Goal: Information Seeking & Learning: Learn about a topic

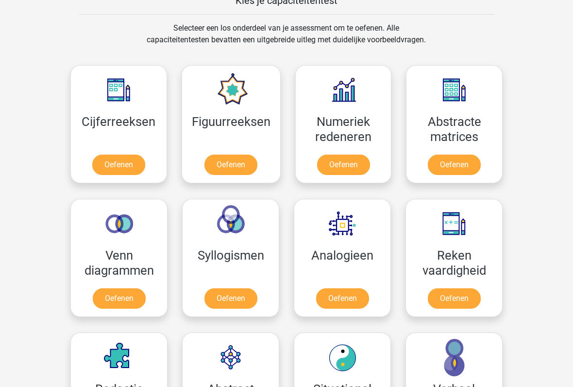
scroll to position [390, 0]
click at [342, 164] on link "Oefenen" at bounding box center [343, 164] width 53 height 20
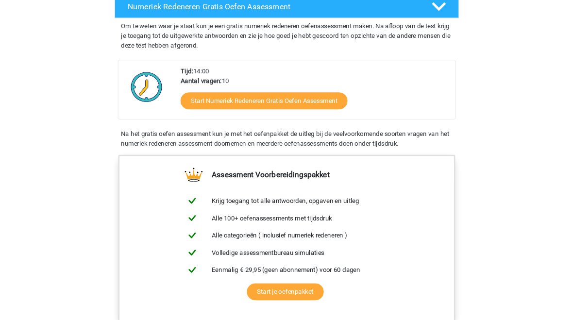
scroll to position [198, 0]
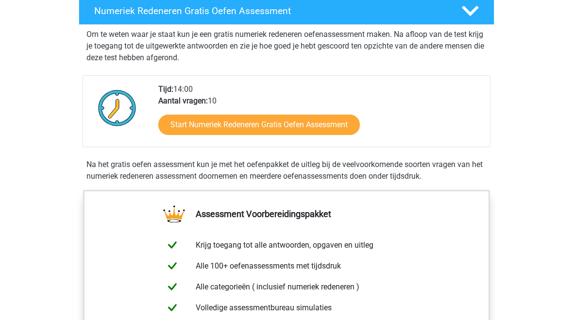
click at [322, 125] on link "Start Numeriek Redeneren Gratis Oefen Assessment" at bounding box center [259, 125] width 202 height 20
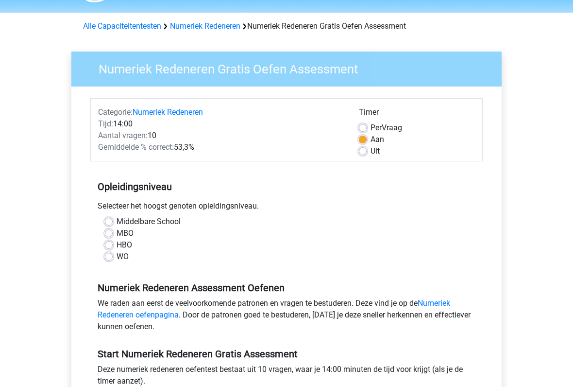
scroll to position [28, 0]
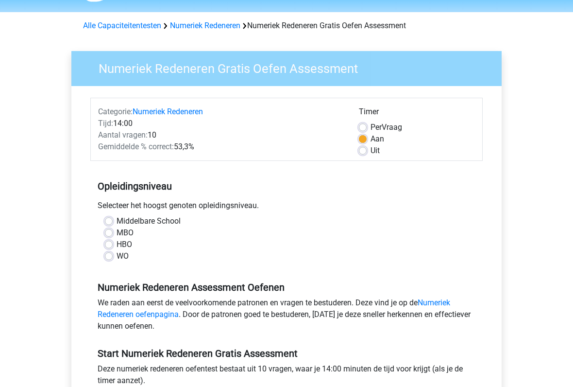
click at [117, 233] on label "MBO" at bounding box center [125, 233] width 17 height 12
click at [111, 233] on input "MBO" at bounding box center [109, 232] width 8 height 10
radio input "true"
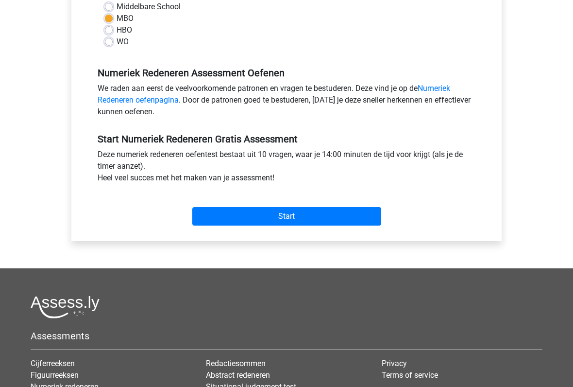
scroll to position [243, 0]
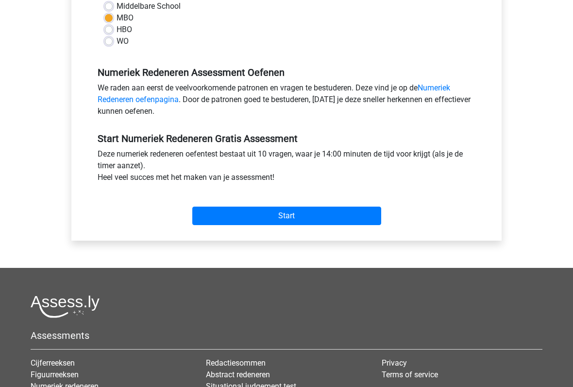
click at [317, 218] on input "Start" at bounding box center [286, 216] width 189 height 18
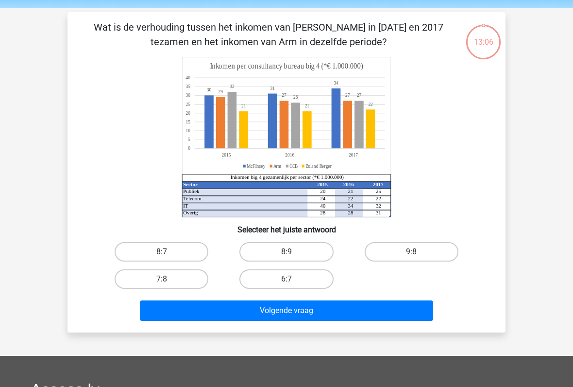
scroll to position [33, 0]
click at [162, 252] on label "8:7" at bounding box center [162, 251] width 94 height 19
click at [162, 252] on input "8:7" at bounding box center [165, 255] width 6 height 6
radio input "true"
click at [314, 310] on button "Volgende vraag" at bounding box center [287, 310] width 294 height 20
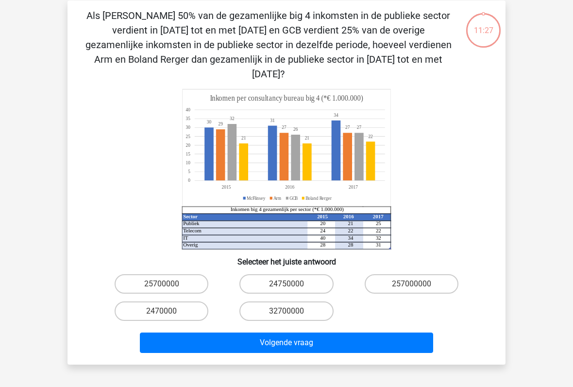
scroll to position [45, 0]
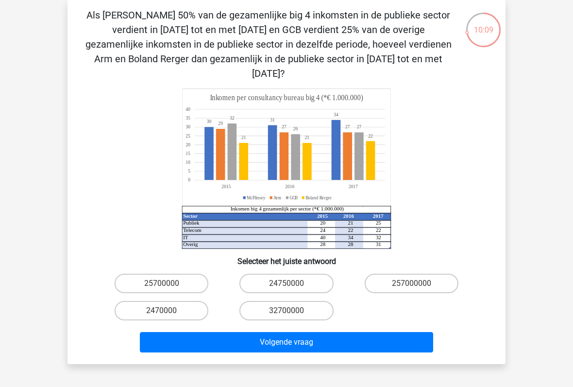
click at [294, 273] on label "24750000" at bounding box center [286, 282] width 94 height 19
click at [293, 283] on input "24750000" at bounding box center [290, 286] width 6 height 6
radio input "true"
click at [322, 320] on button "Volgende vraag" at bounding box center [287, 342] width 294 height 20
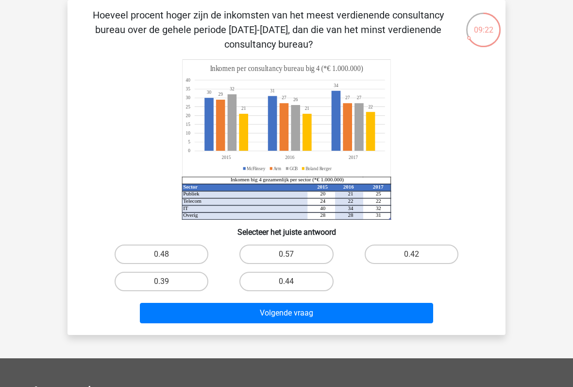
click at [194, 280] on label "0.39" at bounding box center [162, 280] width 94 height 19
click at [168, 281] on input "0.39" at bounding box center [165, 284] width 6 height 6
radio input "true"
click at [289, 316] on button "Volgende vraag" at bounding box center [287, 313] width 294 height 20
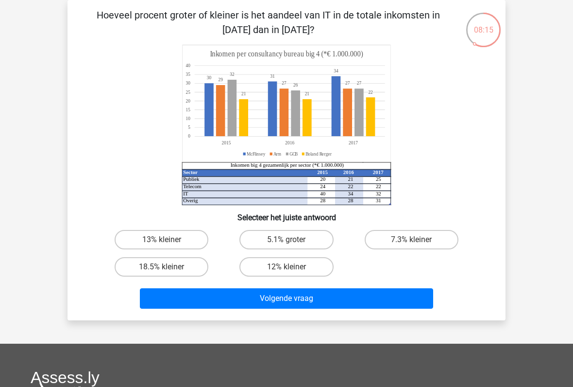
click at [409, 239] on label "7.3% kleiner" at bounding box center [412, 239] width 94 height 19
click at [411, 239] on input "7.3% kleiner" at bounding box center [414, 242] width 6 height 6
radio input "true"
click at [273, 305] on button "Volgende vraag" at bounding box center [287, 298] width 294 height 20
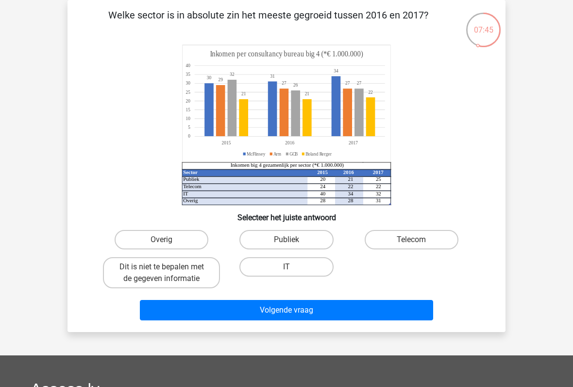
click at [300, 243] on label "Publiek" at bounding box center [286, 239] width 94 height 19
click at [293, 243] on input "Publiek" at bounding box center [290, 242] width 6 height 6
radio input "true"
click at [284, 310] on button "Volgende vraag" at bounding box center [287, 310] width 294 height 20
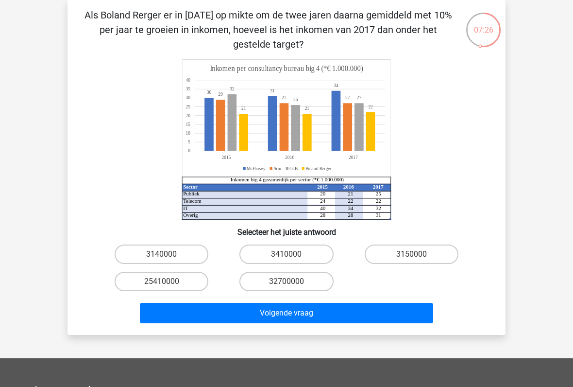
click at [188, 278] on label "25410000" at bounding box center [162, 280] width 94 height 19
click at [168, 281] on input "25410000" at bounding box center [165, 284] width 6 height 6
radio input "true"
click at [290, 315] on button "Volgende vraag" at bounding box center [287, 313] width 294 height 20
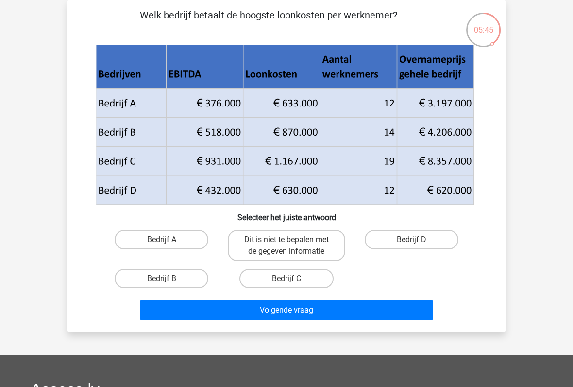
click at [165, 281] on input "Bedrijf B" at bounding box center [165, 281] width 6 height 6
radio input "true"
click at [284, 308] on button "Volgende vraag" at bounding box center [287, 310] width 294 height 20
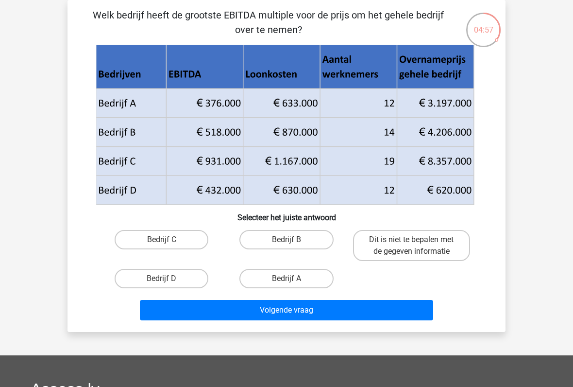
click at [289, 277] on label "Bedrijf A" at bounding box center [286, 278] width 94 height 19
click at [289, 278] on input "Bedrijf A" at bounding box center [290, 281] width 6 height 6
radio input "true"
click at [251, 313] on button "Volgende vraag" at bounding box center [287, 310] width 294 height 20
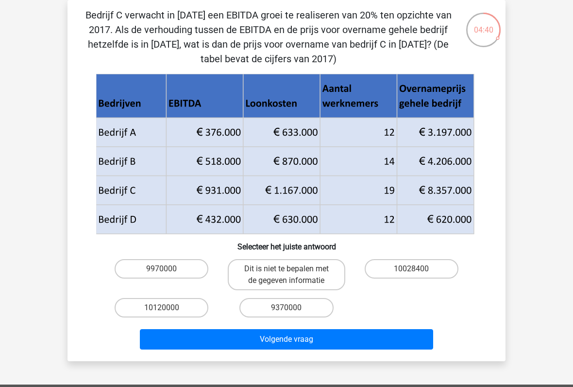
click at [294, 269] on label "Dit is niet te bepalen met de gegeven informatie" at bounding box center [286, 274] width 117 height 31
click at [293, 269] on input "Dit is niet te bepalen met de gegeven informatie" at bounding box center [290, 272] width 6 height 6
radio input "true"
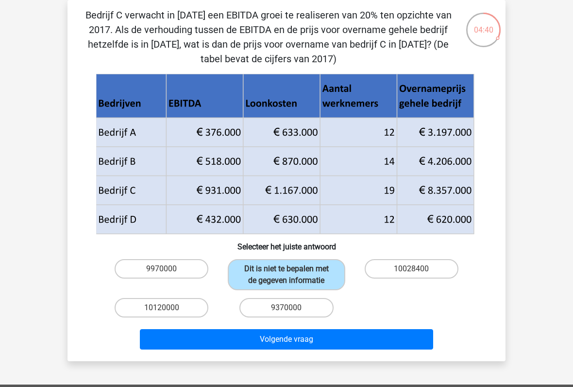
click at [287, 320] on button "Volgende vraag" at bounding box center [287, 339] width 294 height 20
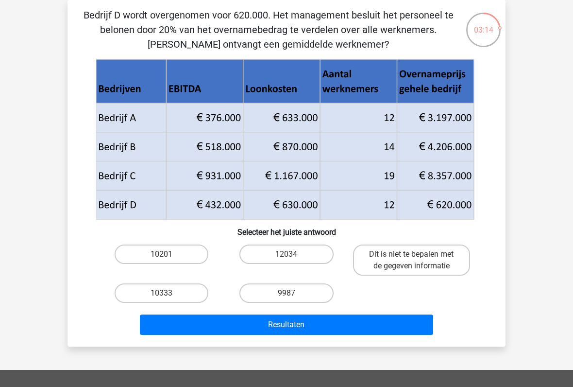
click at [151, 295] on label "10333" at bounding box center [162, 292] width 94 height 19
click at [162, 295] on input "10333" at bounding box center [165, 296] width 6 height 6
radio input "true"
click at [313, 320] on button "Resultaten" at bounding box center [287, 324] width 294 height 20
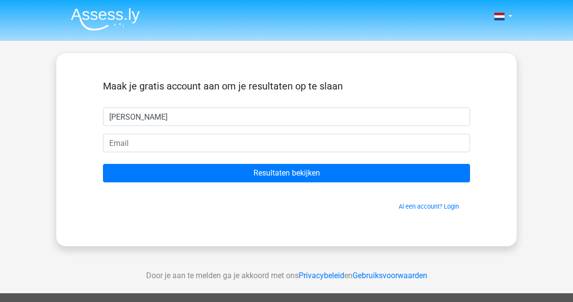
type input "[PERSON_NAME]"
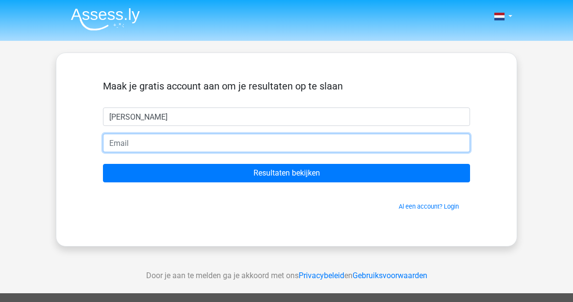
click at [200, 146] on input "email" at bounding box center [286, 143] width 367 height 18
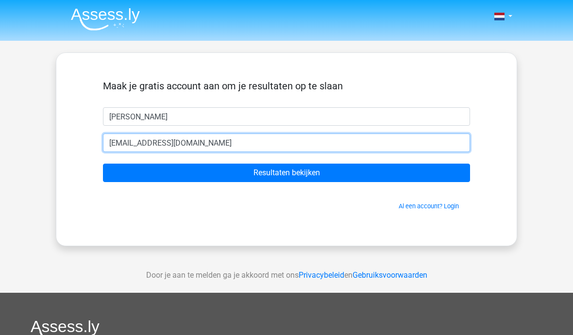
type input "[EMAIL_ADDRESS][DOMAIN_NAME]"
click at [287, 173] on input "Resultaten bekijken" at bounding box center [286, 173] width 367 height 18
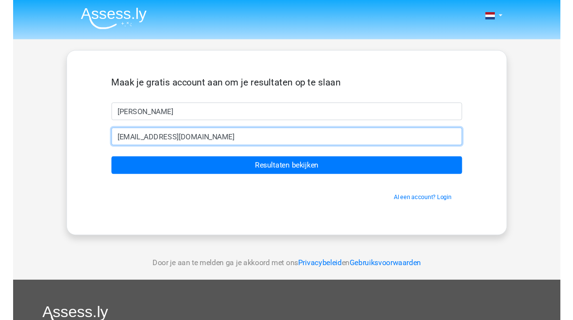
scroll to position [7, 0]
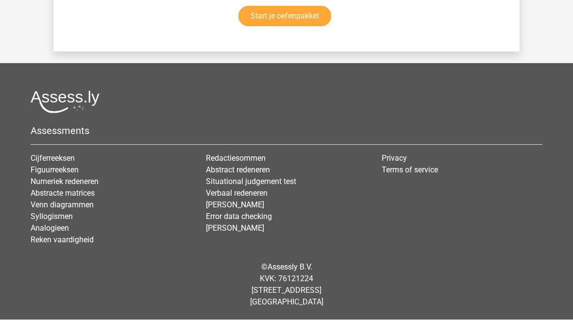
scroll to position [1931, 0]
